Goal: Navigation & Orientation: Understand site structure

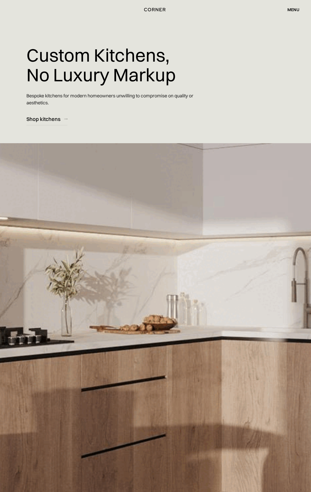
scroll to position [6320, 0]
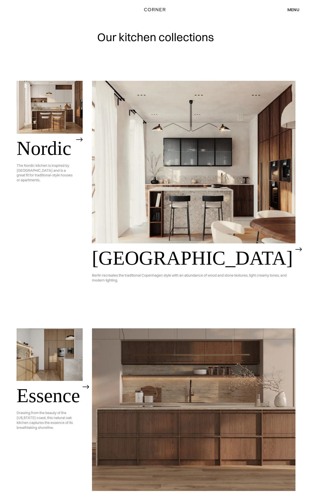
scroll to position [1019, 0]
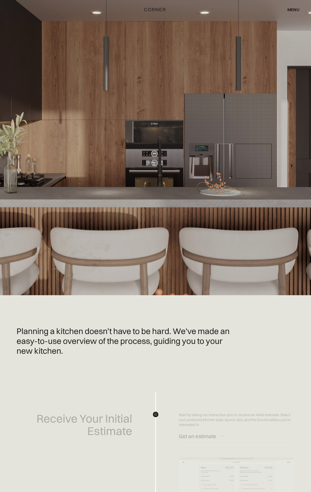
scroll to position [989, 0]
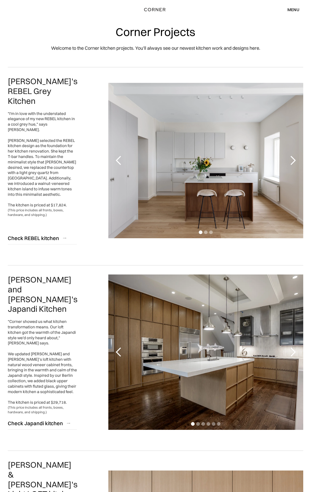
scroll to position [1097, 0]
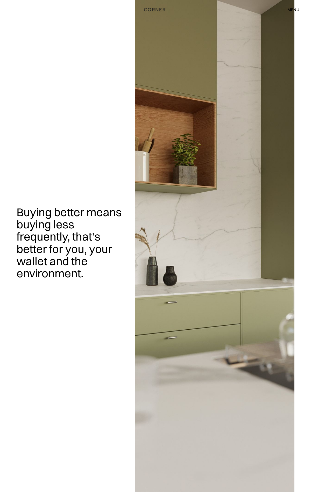
scroll to position [689, 0]
